Goal: Information Seeking & Learning: Check status

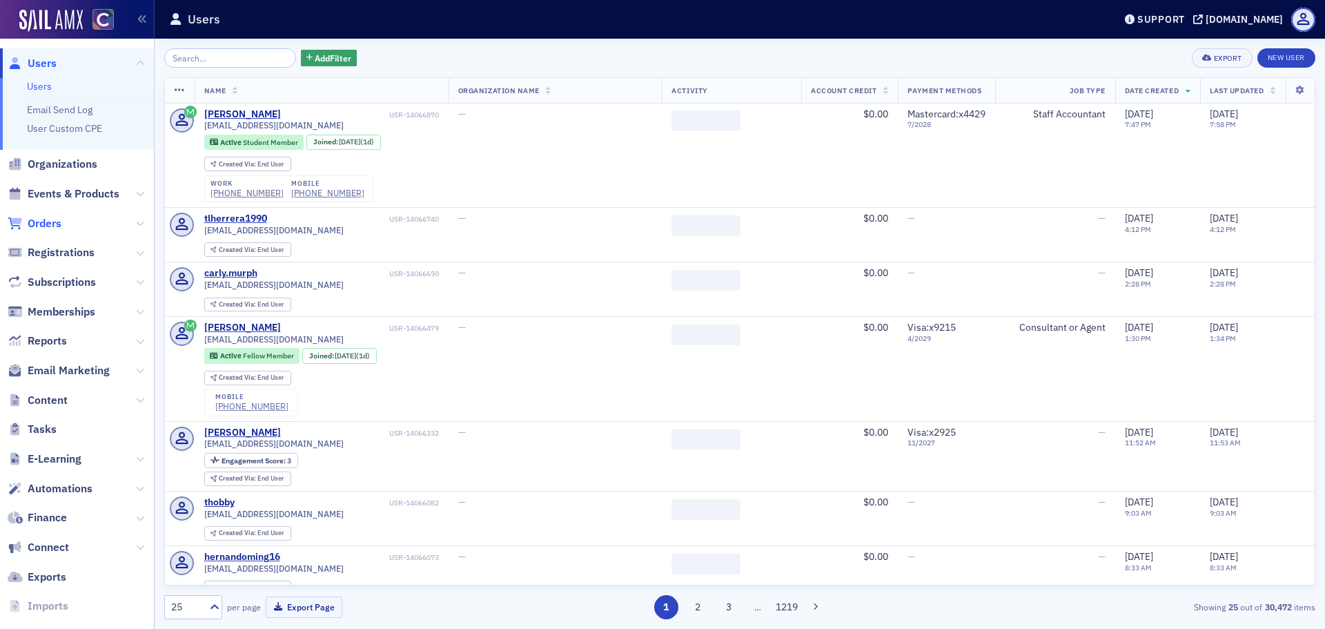
click at [60, 217] on span "Orders" at bounding box center [45, 223] width 34 height 15
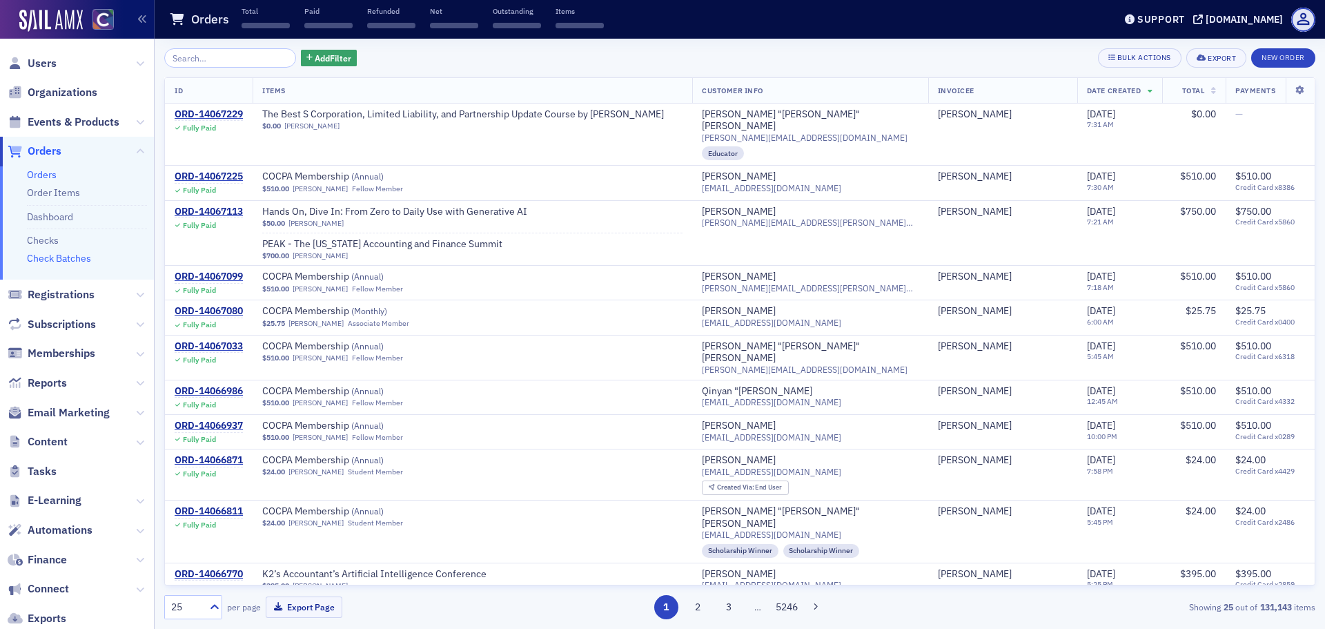
click at [70, 259] on link "Check Batches" at bounding box center [59, 258] width 64 height 12
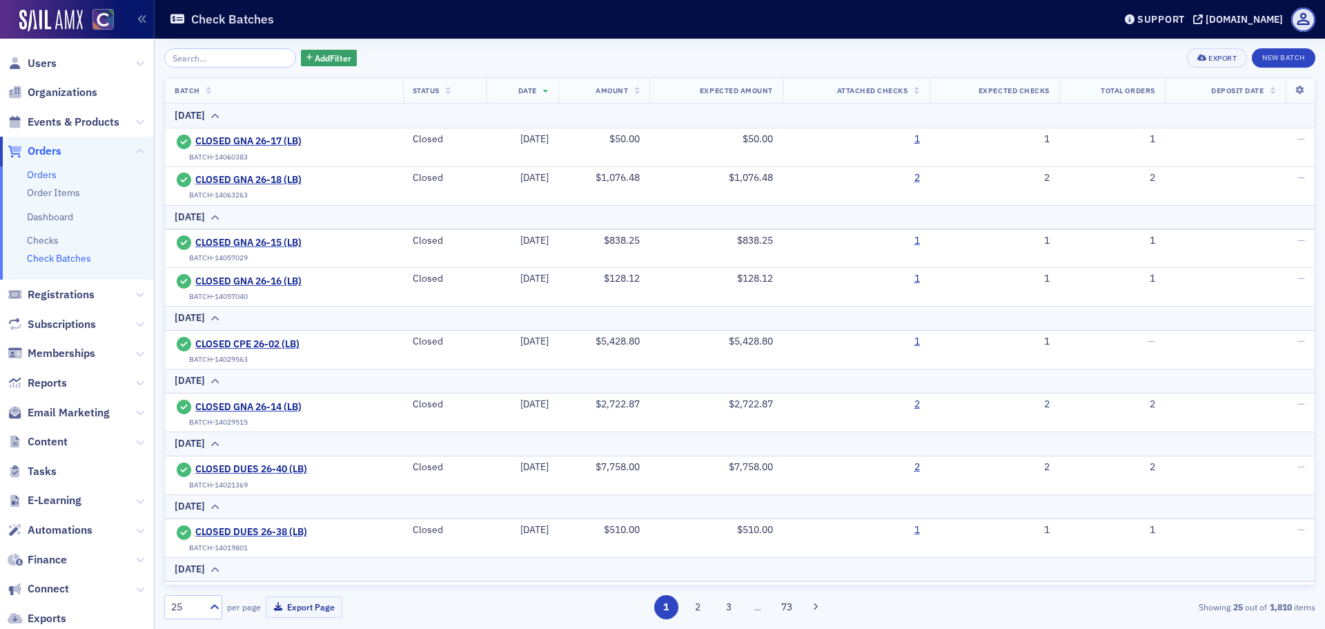
click at [52, 177] on link "Orders" at bounding box center [42, 174] width 30 height 12
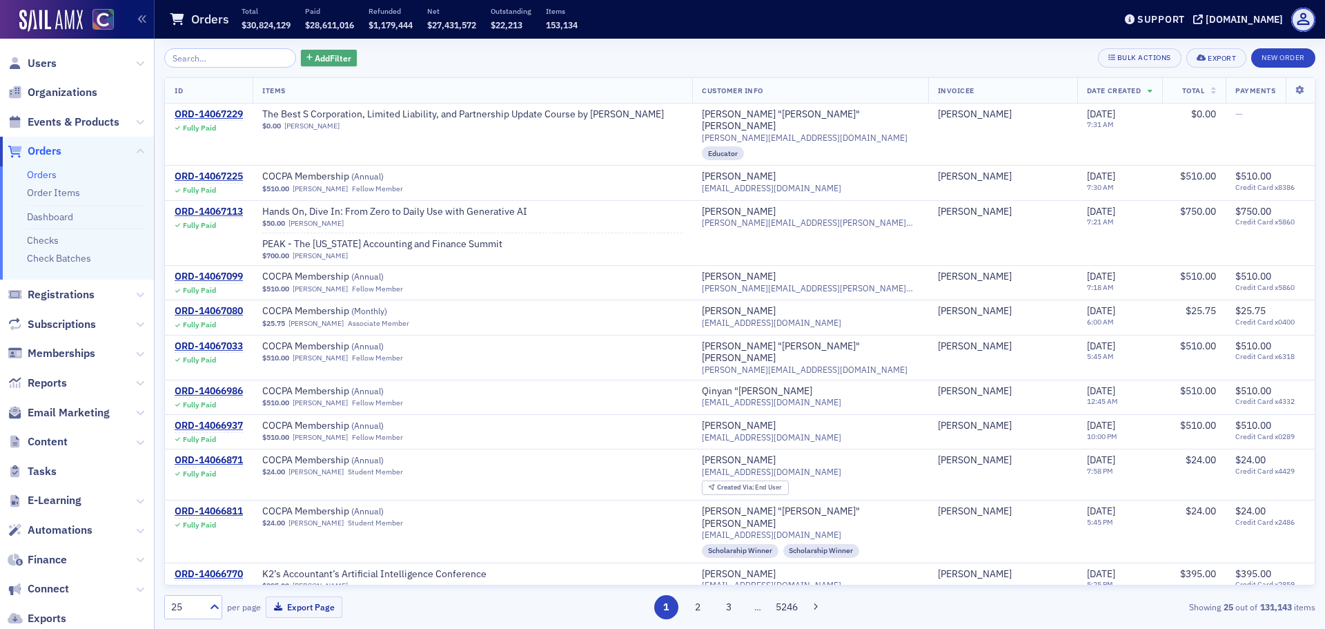
click at [321, 63] on span "Add Filter" at bounding box center [333, 58] width 37 height 12
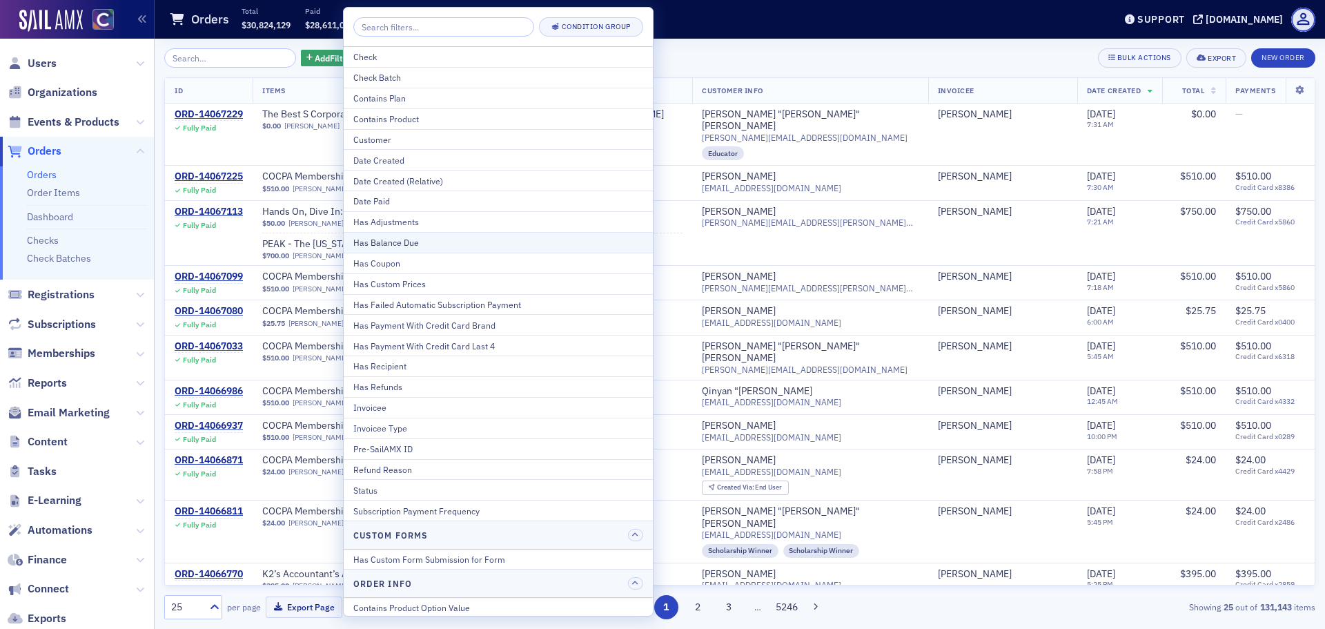
click at [420, 239] on div "Has Balance Due" at bounding box center [498, 242] width 290 height 12
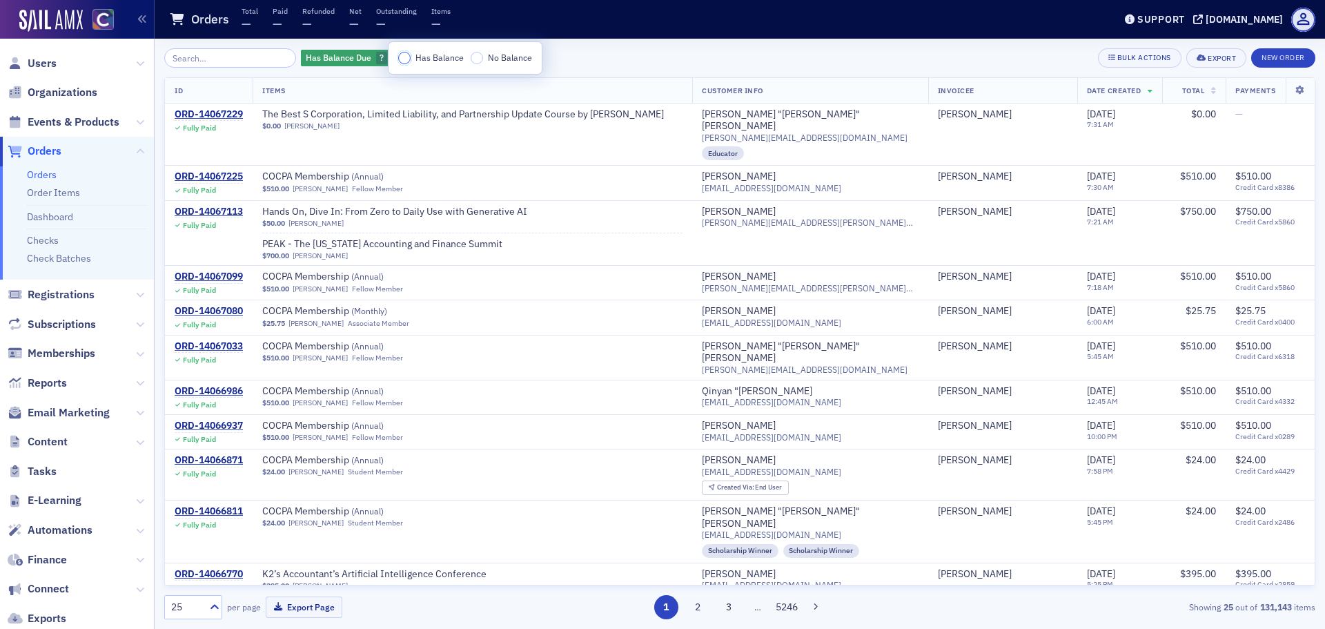
click at [404, 60] on input "Has Balance" at bounding box center [404, 58] width 12 height 12
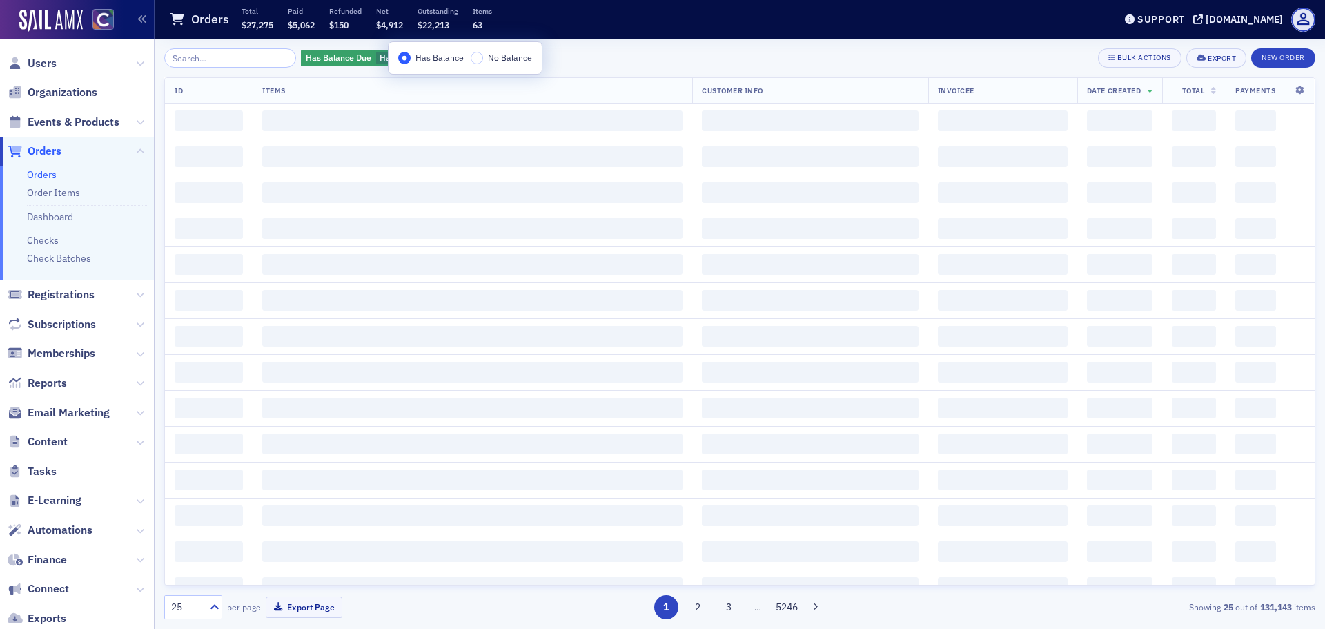
click at [651, 64] on div "Has Balance Due Has Balance Add Filter Bulk Actions Export New Order" at bounding box center [739, 57] width 1151 height 19
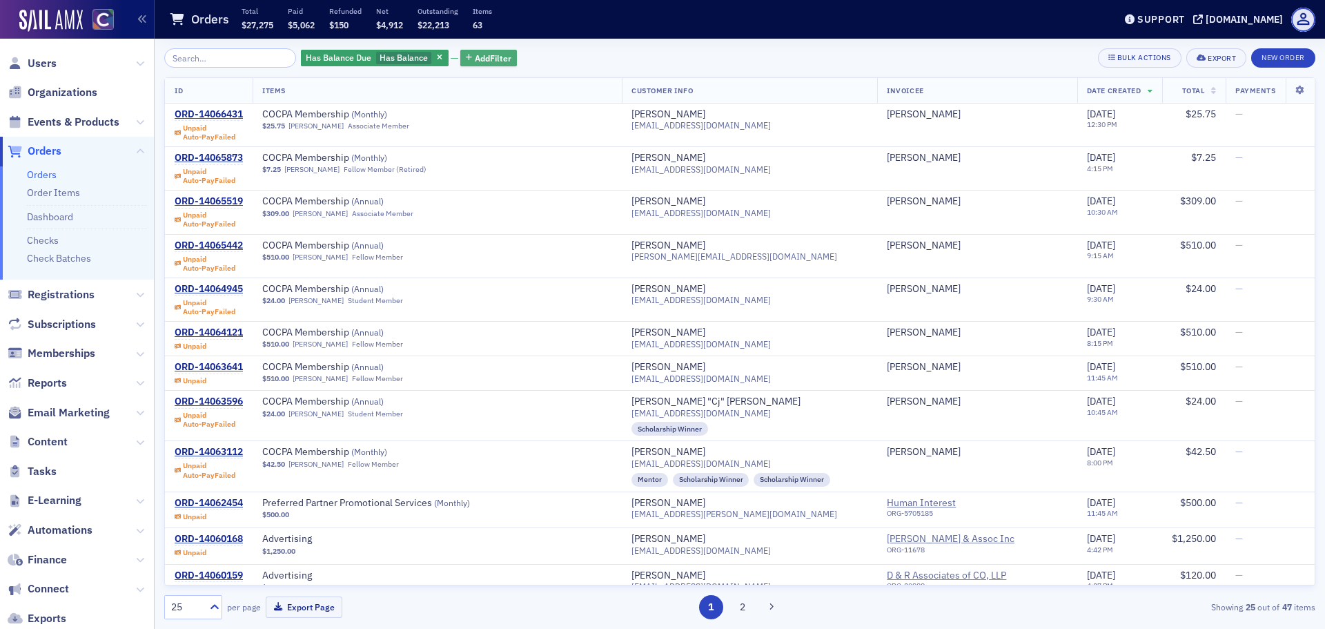
click at [475, 61] on span "Add Filter" at bounding box center [493, 58] width 37 height 12
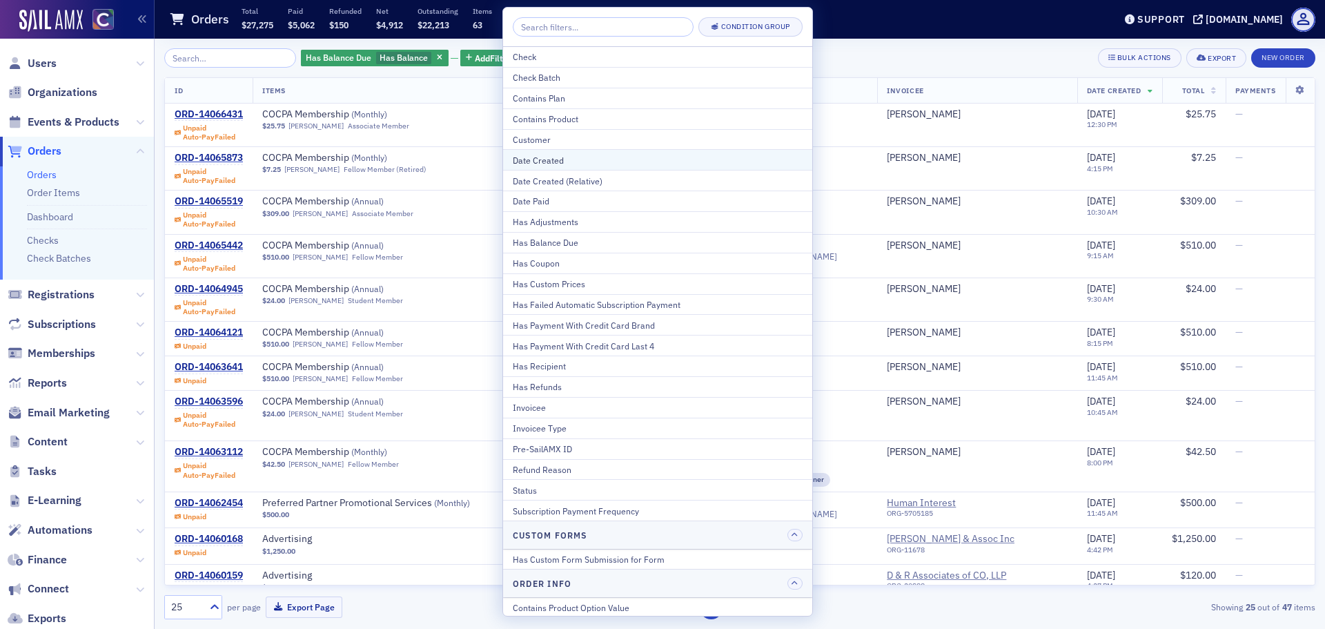
click at [598, 162] on div "Date Created" at bounding box center [658, 160] width 290 height 12
select select "9"
select select "2025"
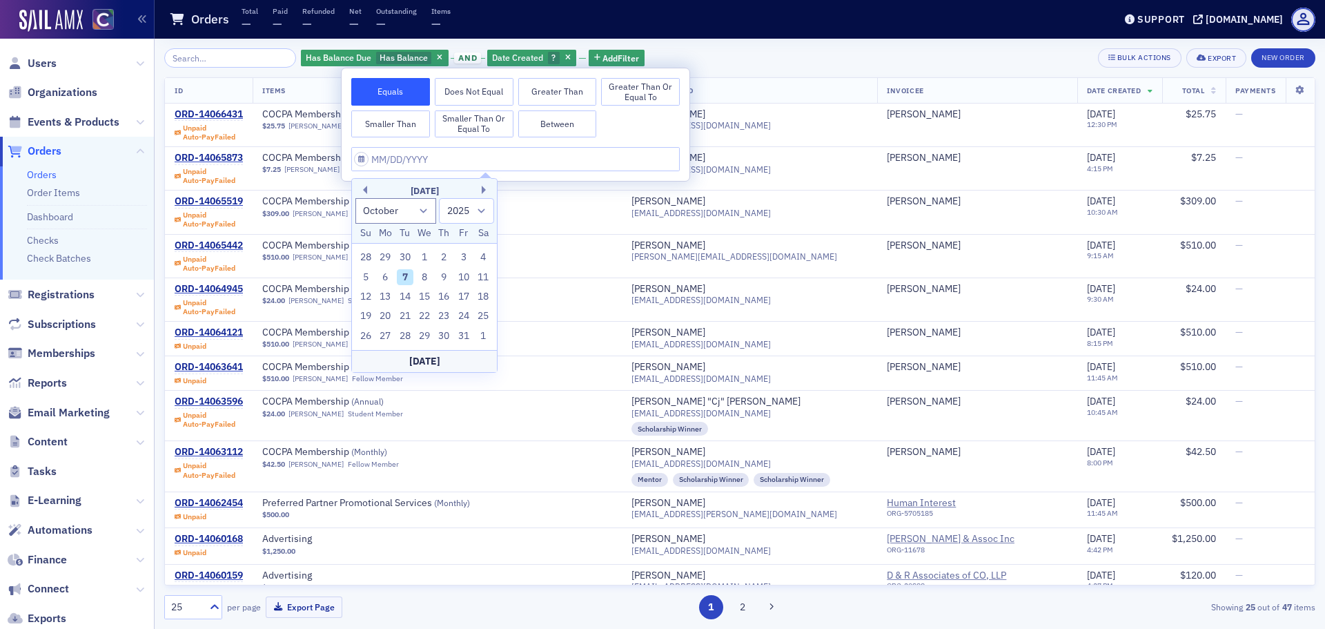
click at [408, 130] on button "Smaller Than" at bounding box center [390, 124] width 79 height 28
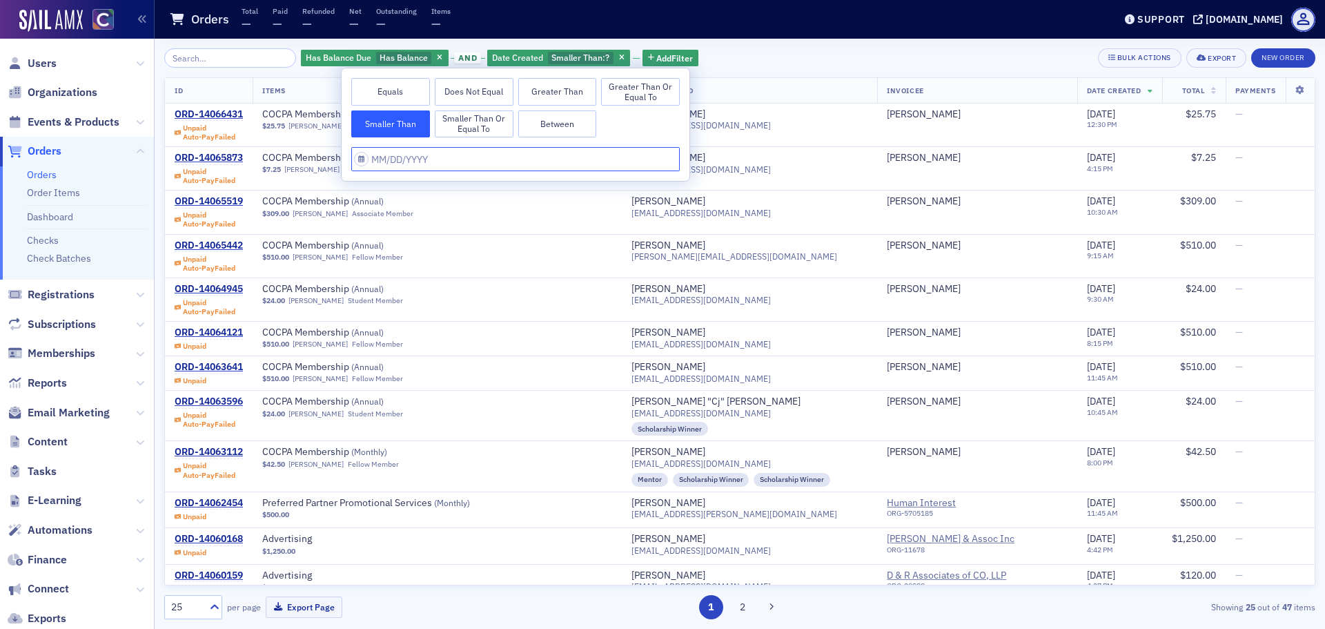
click at [379, 159] on input "text" at bounding box center [515, 159] width 328 height 24
select select "9"
select select "2025"
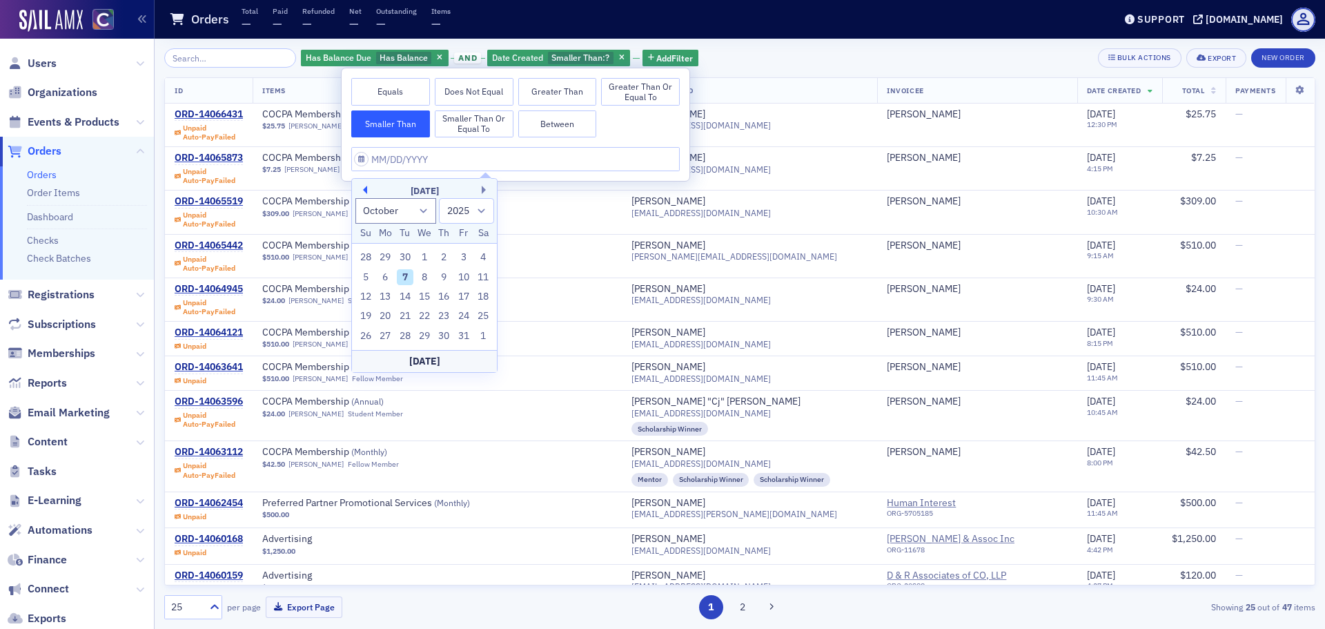
click at [366, 191] on button "Previous Month" at bounding box center [363, 190] width 8 height 8
click at [366, 190] on button "Previous Month" at bounding box center [363, 190] width 8 height 8
click at [362, 193] on button "Previous Month" at bounding box center [363, 190] width 8 height 8
select select "6"
click at [391, 275] on div "7" at bounding box center [385, 277] width 17 height 17
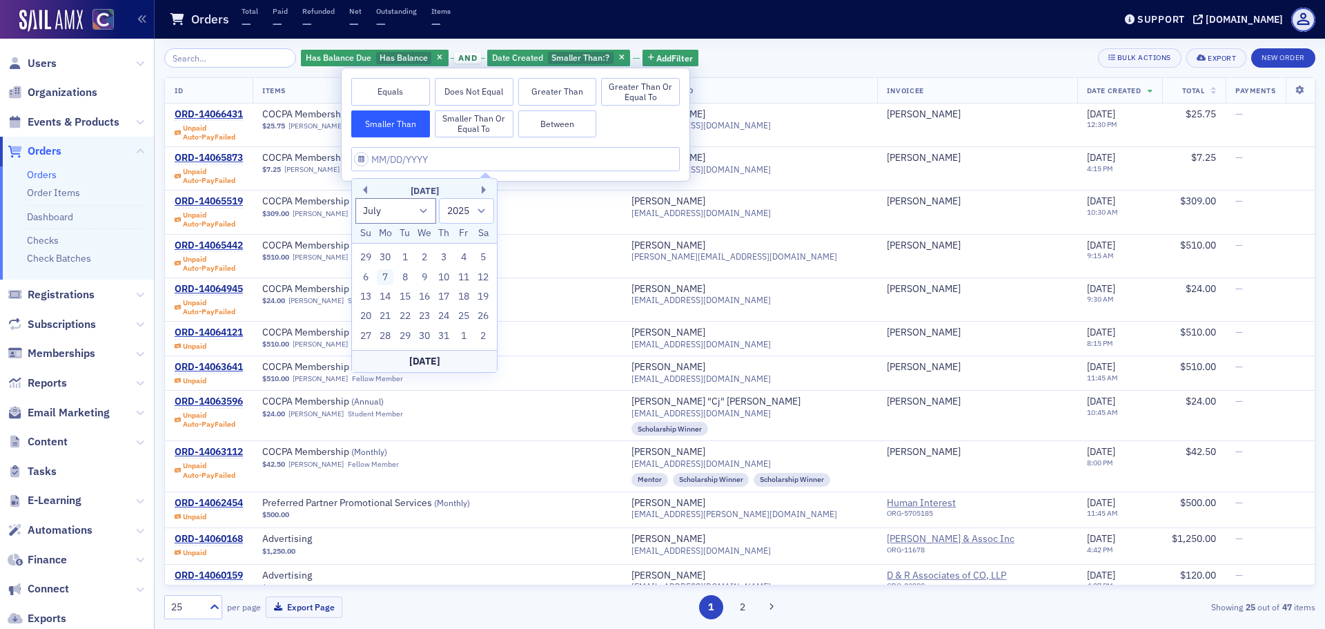
type input "[DATE]"
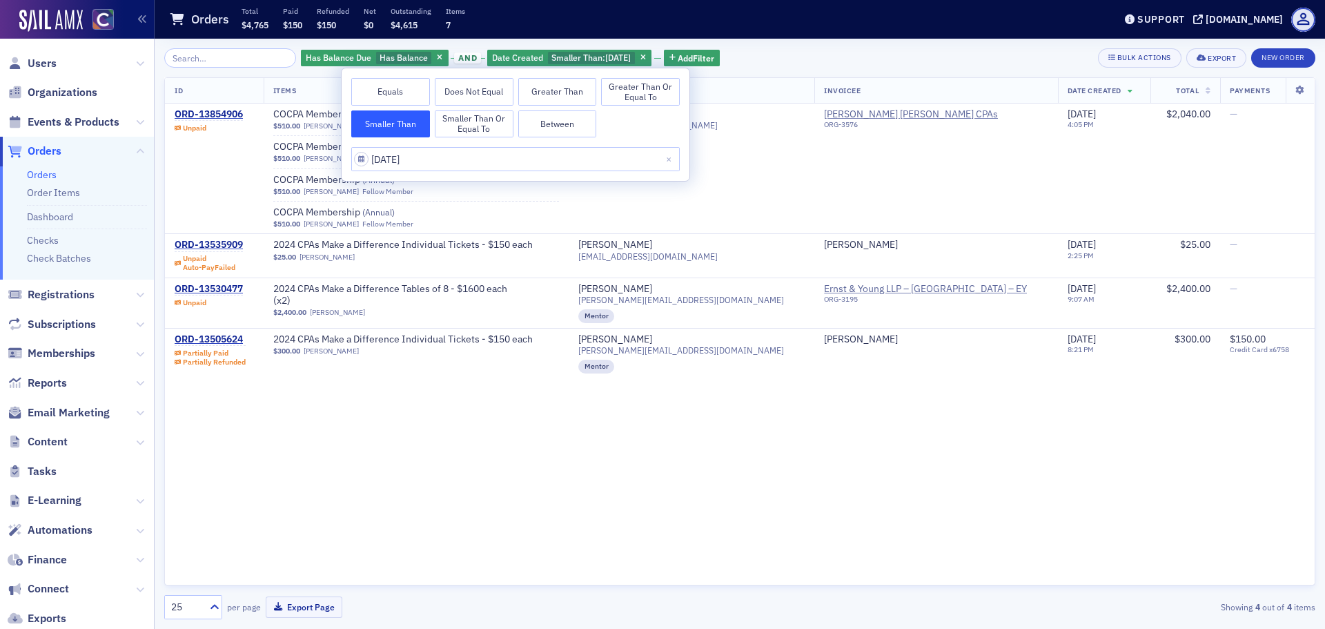
click at [805, 59] on div "Has Balance Due Has Balance and Date Created Smaller Than : [DATE] Add Filter B…" at bounding box center [739, 57] width 1151 height 19
